Goal: Use online tool/utility

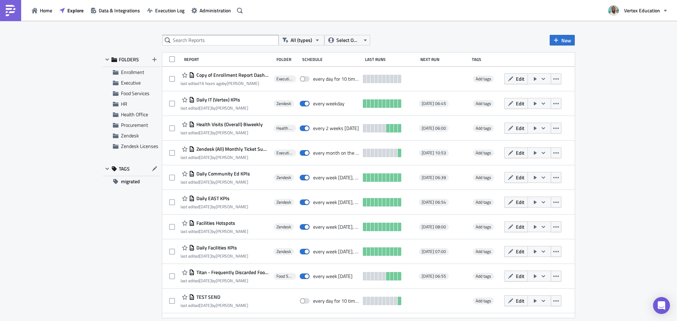
click at [9, 13] on img at bounding box center [10, 10] width 11 height 11
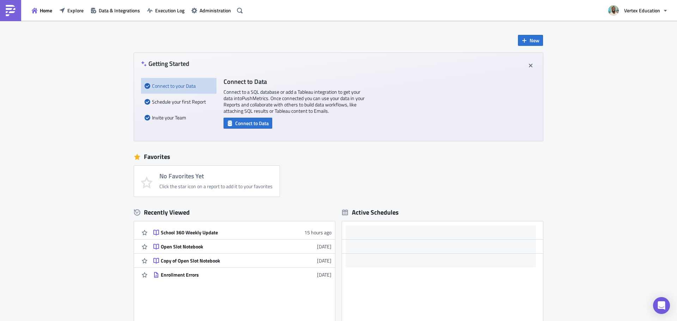
scroll to position [70, 0]
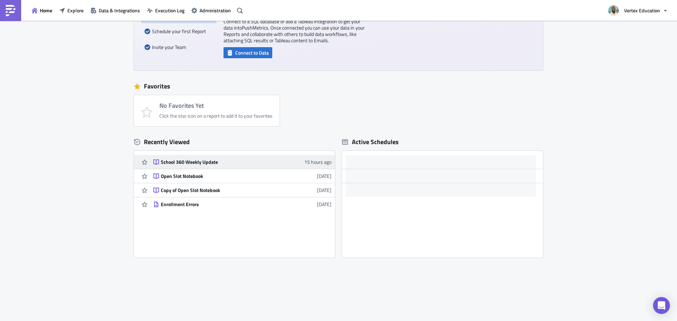
click at [179, 161] on div "School 360 Weekly Update" at bounding box center [222, 162] width 123 height 6
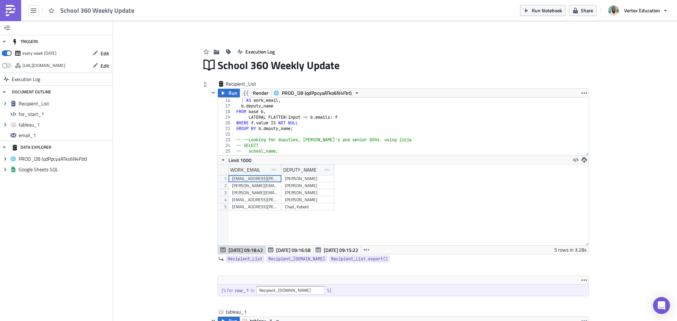
scroll to position [127, 0]
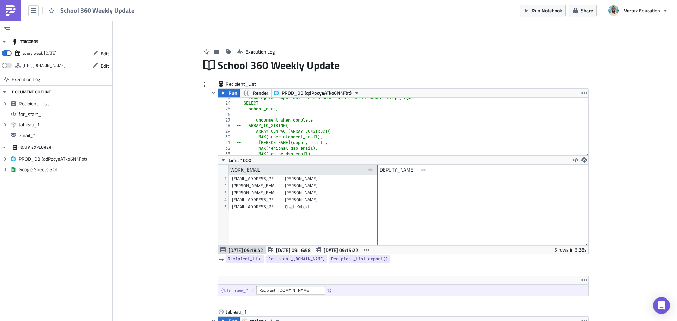
drag, startPoint x: 277, startPoint y: 172, endPoint x: 385, endPoint y: 170, distance: 107.8
click at [378, 170] on div at bounding box center [377, 170] width 2 height 11
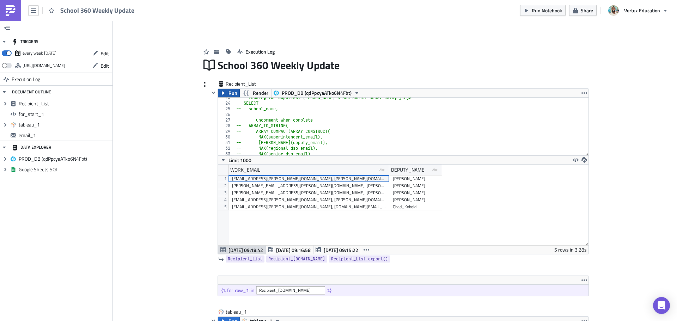
click at [228, 94] on span "Run" at bounding box center [232, 93] width 9 height 8
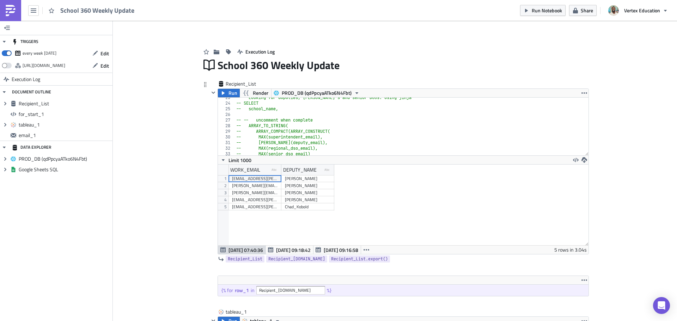
scroll to position [81, 370]
drag, startPoint x: 278, startPoint y: 172, endPoint x: 396, endPoint y: 176, distance: 118.1
click at [396, 176] on div "WORK_EMAIL type-text Created with Sketch. DEPUTY_NAME type-text Created with Sk…" at bounding box center [403, 205] width 370 height 81
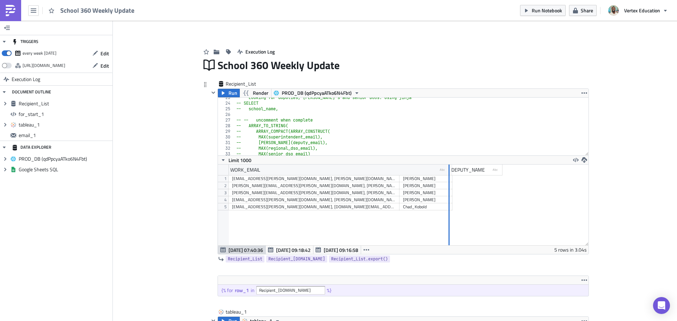
drag, startPoint x: 396, startPoint y: 171, endPoint x: 458, endPoint y: 176, distance: 62.2
click at [458, 176] on div "WORK_EMAIL type-text Created with Sketch. DEPUTY_NAME type-text Created with Sk…" at bounding box center [403, 205] width 370 height 81
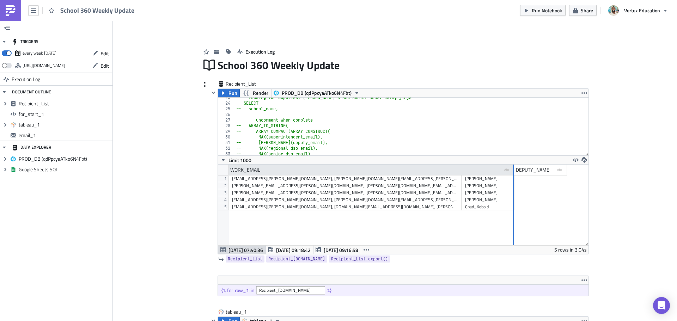
drag, startPoint x: 458, startPoint y: 170, endPoint x: 517, endPoint y: 172, distance: 58.5
click at [514, 172] on div at bounding box center [513, 170] width 1 height 11
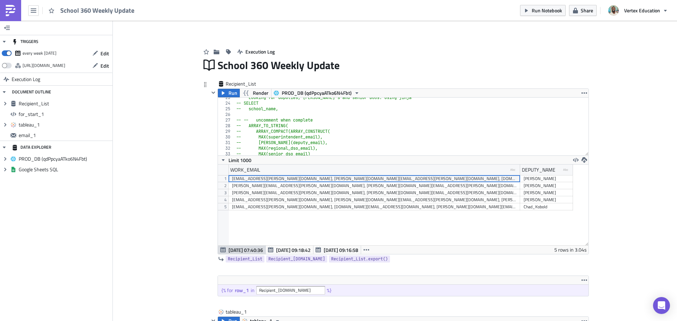
click at [442, 179] on div "[EMAIL_ADDRESS][PERSON_NAME][DOMAIN_NAME], [PERSON_NAME][DOMAIN_NAME][EMAIL_ADD…" at bounding box center [374, 178] width 284 height 7
click at [438, 187] on div "[PERSON_NAME][EMAIL_ADDRESS][PERSON_NAME][DOMAIN_NAME], [PERSON_NAME][DOMAIN_NA…" at bounding box center [374, 185] width 284 height 7
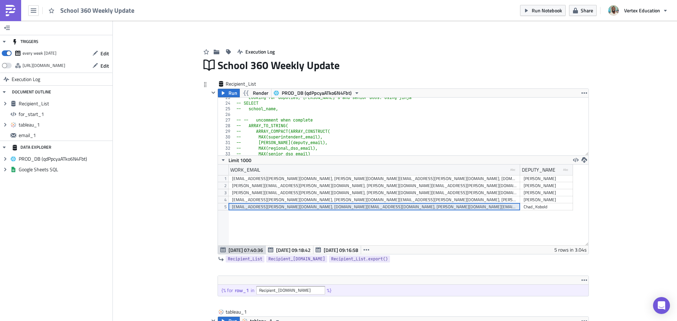
click at [452, 204] on div "[EMAIL_ADDRESS][PERSON_NAME][DOMAIN_NAME], [DOMAIN_NAME][EMAIL_ADDRESS][DOMAIN_…" at bounding box center [374, 206] width 284 height 7
click at [455, 200] on div "[EMAIL_ADDRESS][PERSON_NAME][DOMAIN_NAME], [PERSON_NAME][DOMAIN_NAME][EMAIL_ADD…" at bounding box center [374, 199] width 284 height 7
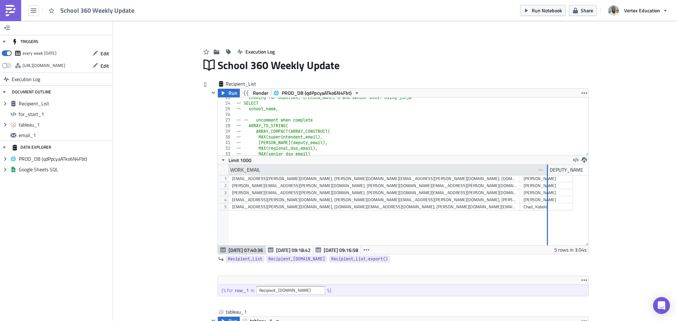
drag, startPoint x: 516, startPoint y: 173, endPoint x: 545, endPoint y: 172, distance: 28.9
click at [546, 172] on div at bounding box center [546, 170] width 1 height 11
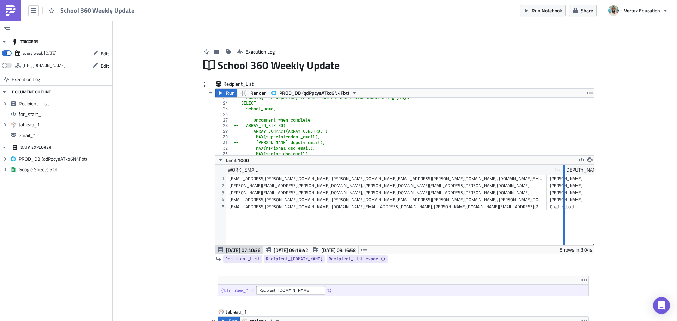
drag, startPoint x: 542, startPoint y: 174, endPoint x: 577, endPoint y: 179, distance: 34.9
click at [577, 179] on div "WORK_EMAIL type-text Created with Sketch. DEPUTY_NAME type-text Created with Sk…" at bounding box center [404, 205] width 378 height 81
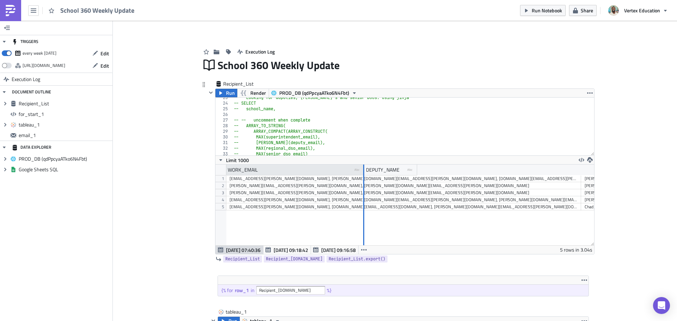
drag, startPoint x: 578, startPoint y: 168, endPoint x: 357, endPoint y: 172, distance: 221.0
click at [363, 172] on div at bounding box center [363, 170] width 1 height 11
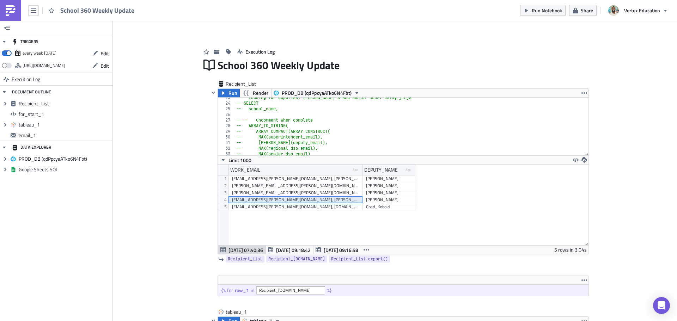
drag, startPoint x: 671, startPoint y: 90, endPoint x: 670, endPoint y: 113, distance: 22.9
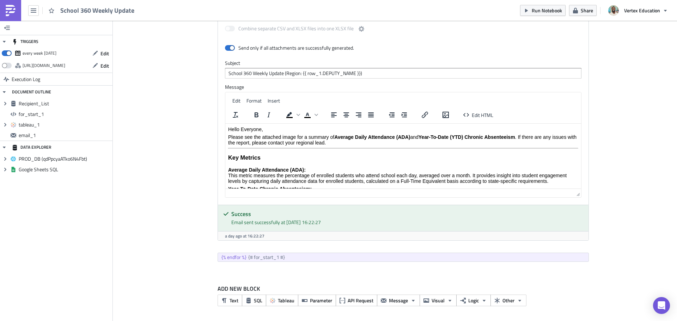
scroll to position [0, 0]
